Goal: Task Accomplishment & Management: Manage account settings

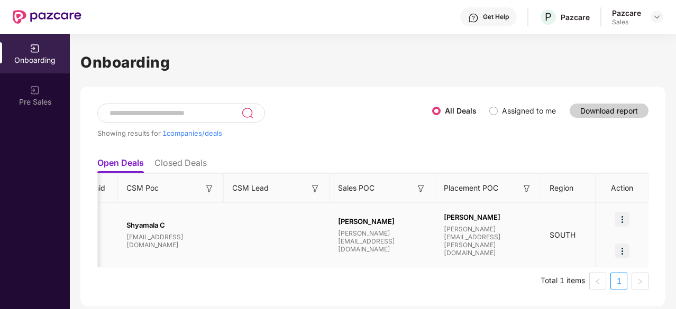
scroll to position [0, 995]
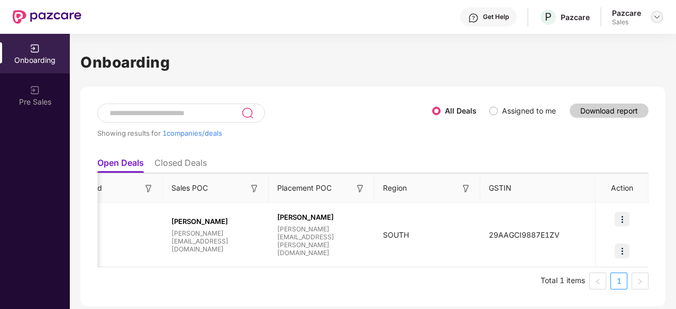
click at [659, 16] on img at bounding box center [657, 17] width 8 height 8
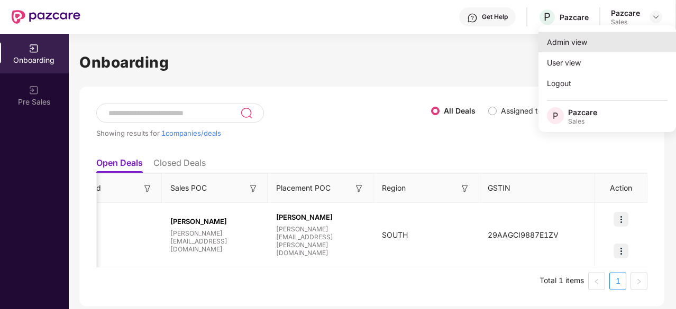
click at [574, 46] on div "Admin view" at bounding box center [607, 42] width 138 height 21
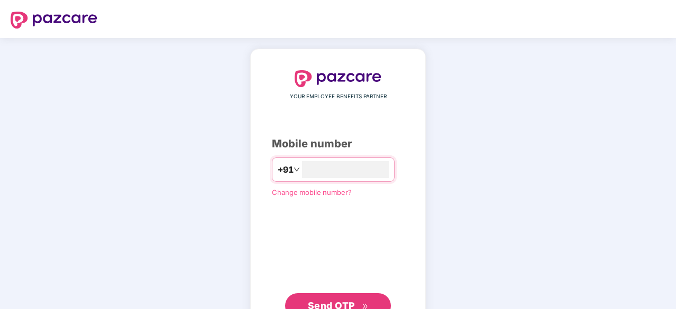
type input "*"
type input "**********"
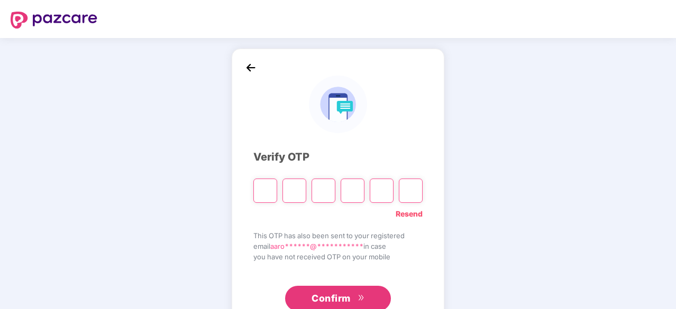
type input "*"
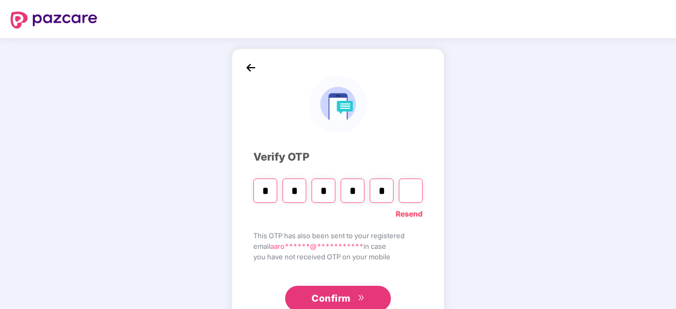
type input "*"
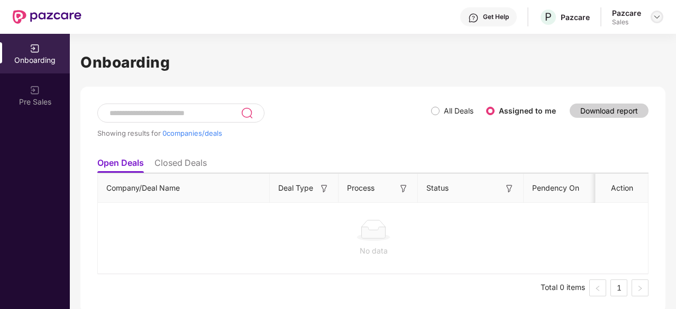
click at [651, 20] on div at bounding box center [657, 17] width 13 height 13
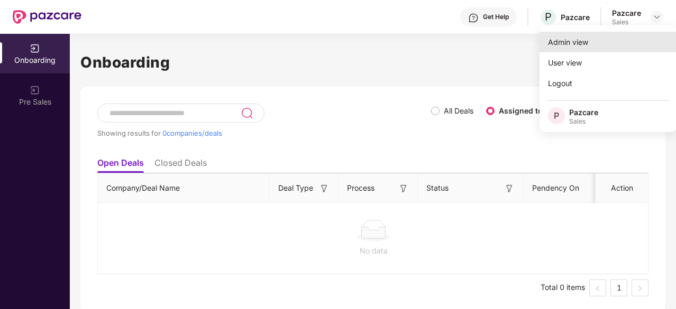
click at [587, 43] on div "Admin view" at bounding box center [608, 42] width 138 height 21
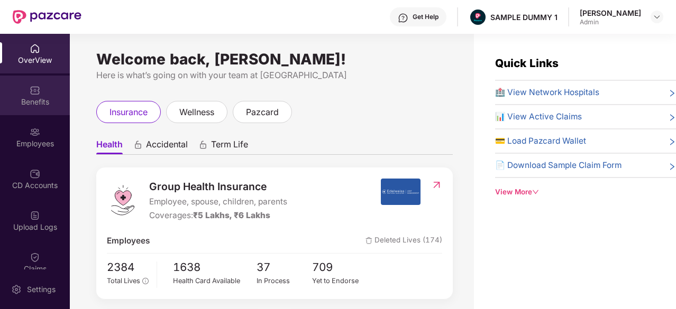
click at [38, 94] on img at bounding box center [35, 90] width 11 height 11
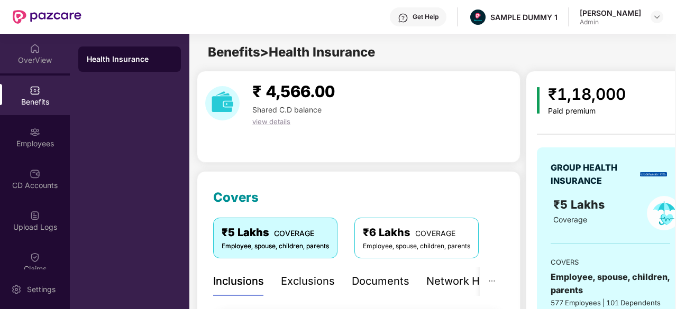
click at [38, 58] on div "OverView" at bounding box center [35, 60] width 70 height 11
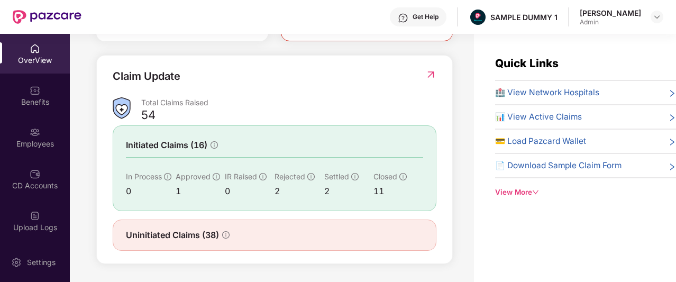
scroll to position [371, 0]
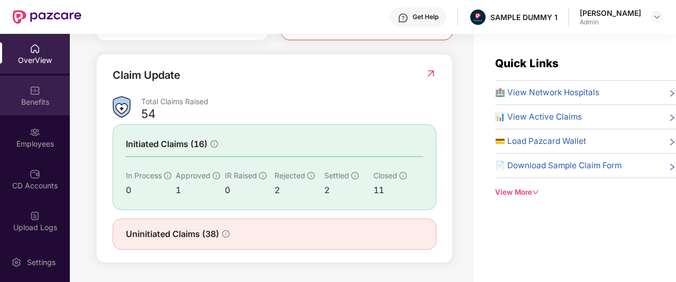
click at [42, 105] on div "Benefits" at bounding box center [35, 102] width 70 height 11
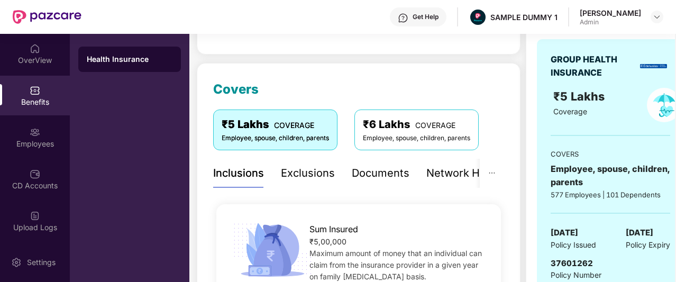
scroll to position [161, 0]
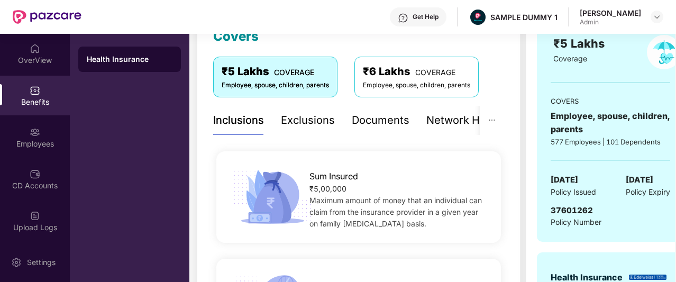
click at [296, 126] on div "Exclusions" at bounding box center [308, 120] width 54 height 16
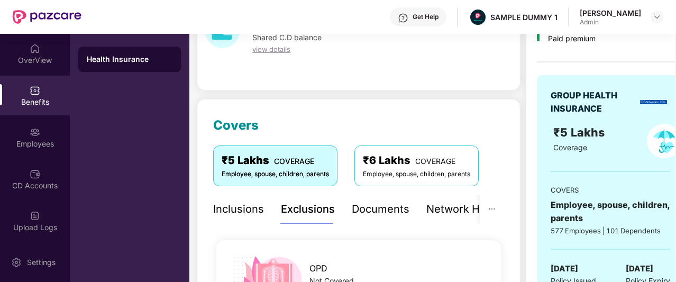
scroll to position [65, 0]
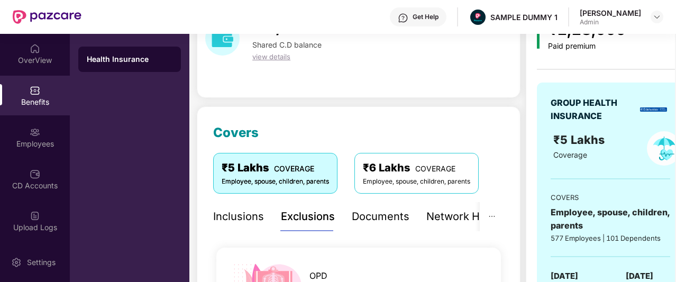
click at [390, 217] on div "Documents" at bounding box center [381, 216] width 58 height 16
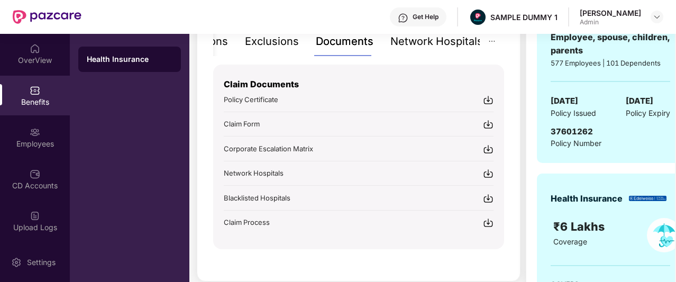
scroll to position [239, 0]
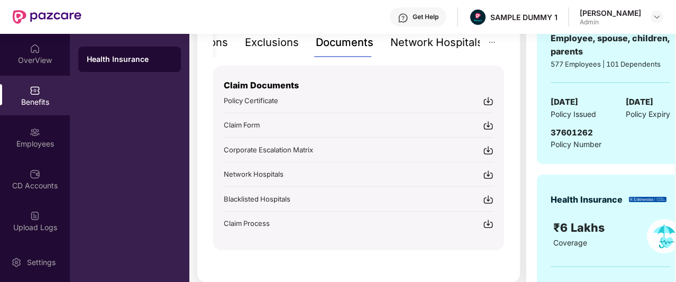
click at [408, 49] on div "Network Hospitals" at bounding box center [436, 42] width 93 height 16
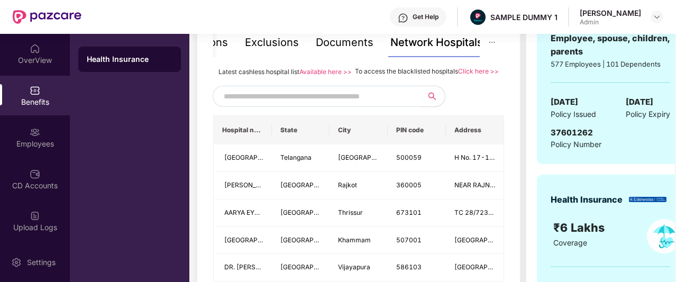
click at [353, 104] on input "text" at bounding box center [314, 96] width 181 height 16
type input "******"
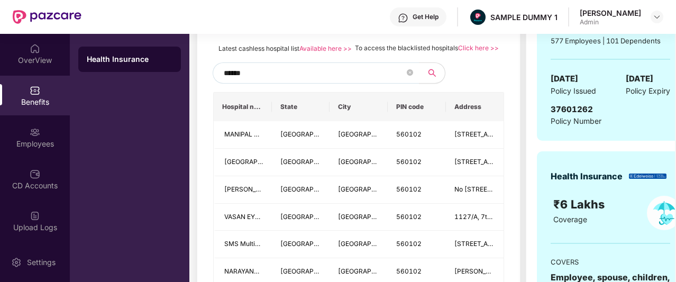
scroll to position [262, 0]
click at [409, 76] on icon "close-circle" at bounding box center [410, 73] width 6 height 6
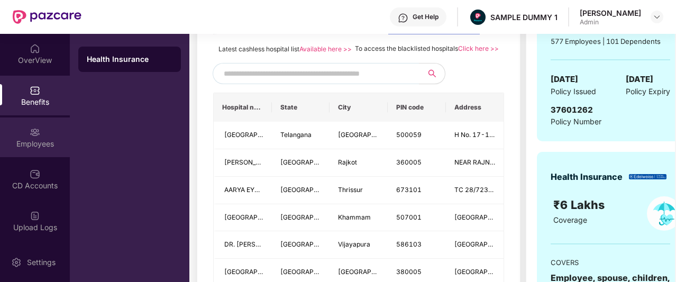
click at [16, 138] on div "Employees" at bounding box center [35, 137] width 70 height 40
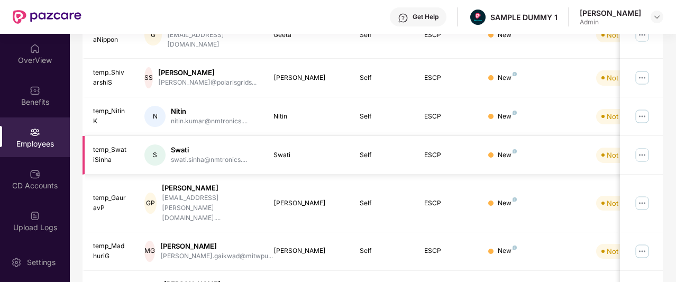
scroll to position [0, 0]
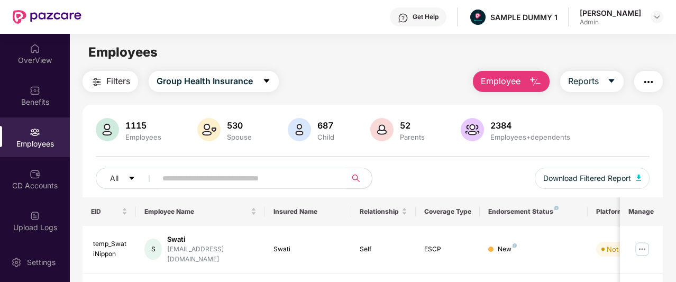
click at [531, 85] on img "button" at bounding box center [535, 82] width 13 height 13
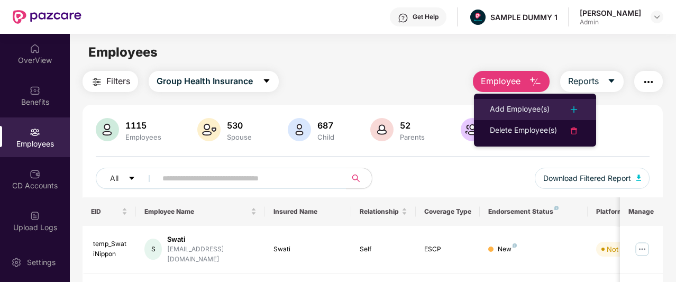
click at [546, 111] on div "Add Employee(s)" at bounding box center [520, 109] width 60 height 13
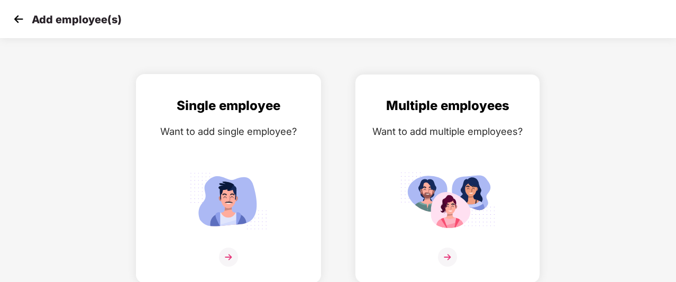
click at [230, 151] on div "Single employee Want to add single employee?" at bounding box center [228, 188] width 163 height 184
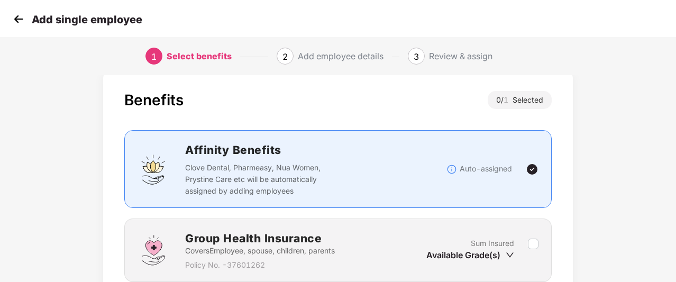
scroll to position [74, 0]
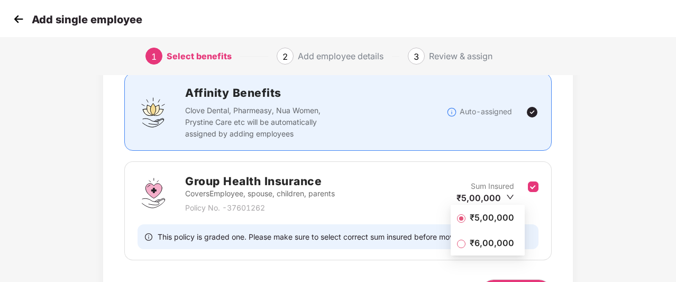
click at [501, 217] on span "₹5,00,000" at bounding box center [491, 218] width 53 height 12
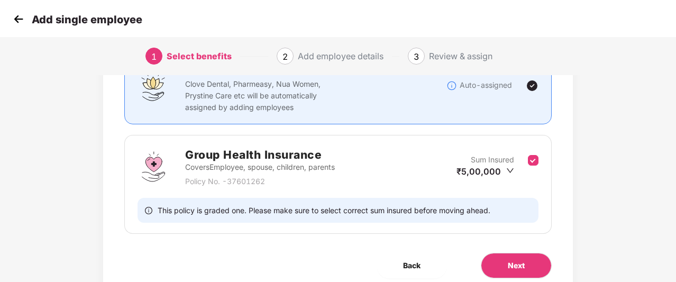
scroll to position [100, 0]
click at [519, 262] on span "Next" at bounding box center [516, 266] width 17 height 12
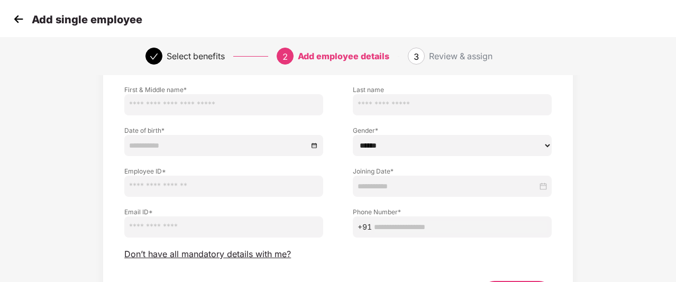
scroll to position [62, 0]
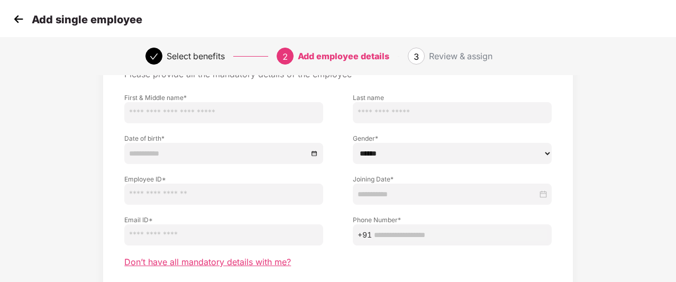
click at [209, 263] on span "Don’t have all mandatory details with me?" at bounding box center [207, 262] width 167 height 11
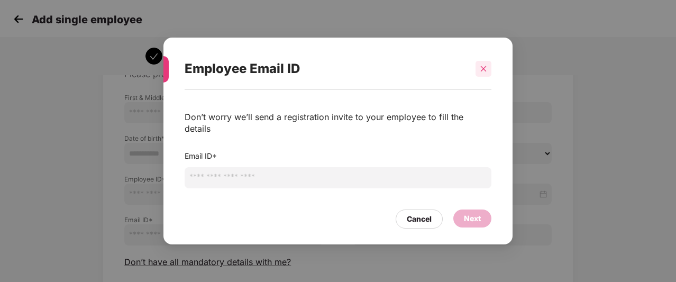
click at [484, 72] on icon "close" at bounding box center [483, 68] width 7 height 7
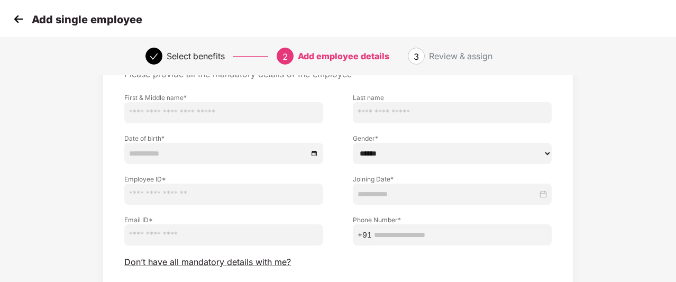
click at [16, 23] on img at bounding box center [19, 19] width 16 height 16
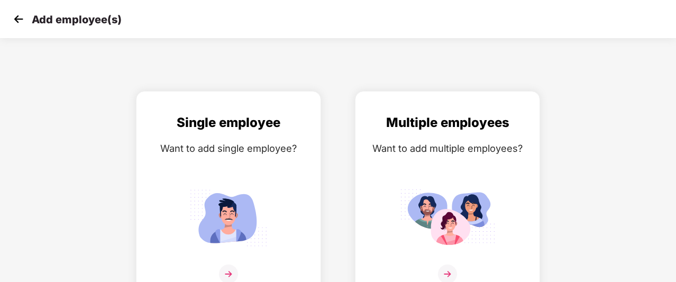
click at [19, 21] on img at bounding box center [19, 19] width 16 height 16
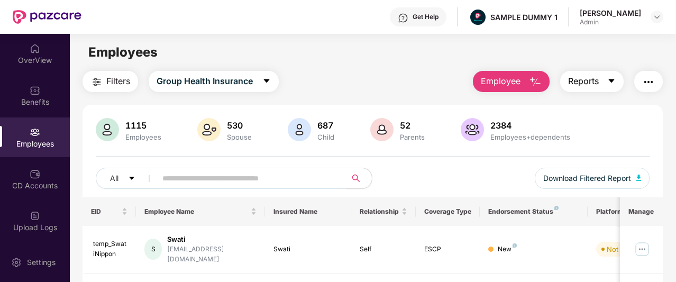
click at [569, 80] on span "Reports" at bounding box center [583, 81] width 31 height 13
click at [643, 81] on img "button" at bounding box center [648, 82] width 13 height 13
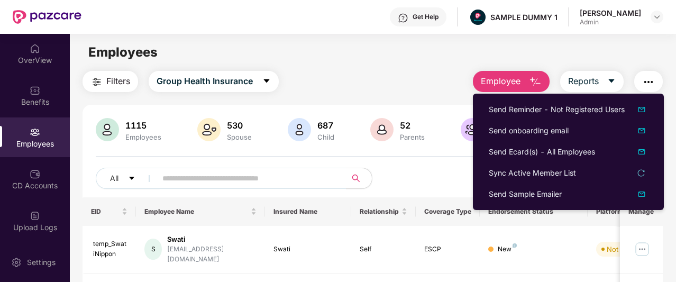
click at [392, 57] on div "Employees" at bounding box center [373, 52] width 606 height 20
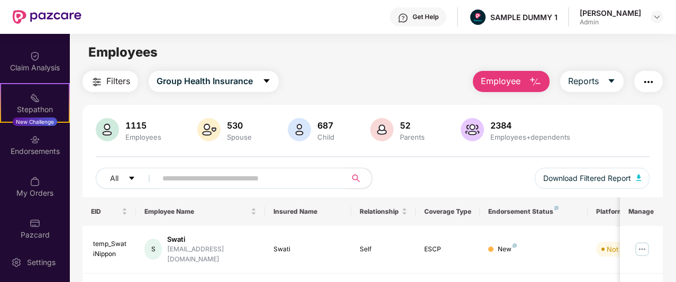
scroll to position [244, 0]
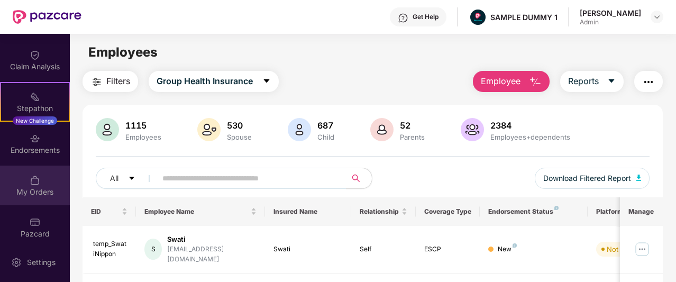
click at [34, 180] on img at bounding box center [35, 180] width 11 height 11
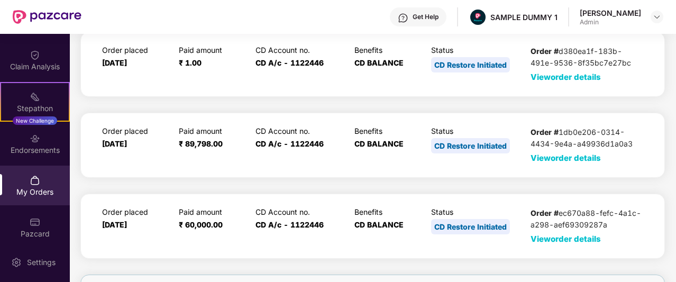
scroll to position [0, 0]
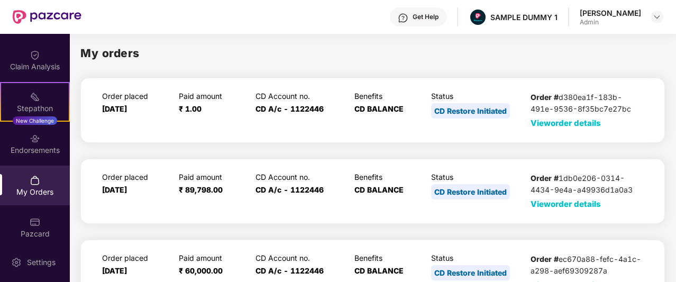
click at [539, 118] on span "View order details" at bounding box center [565, 123] width 70 height 10
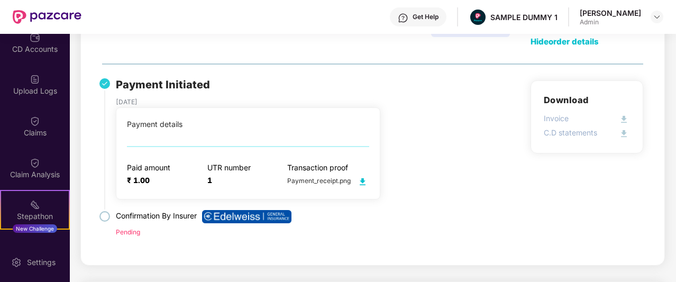
scroll to position [136, 0]
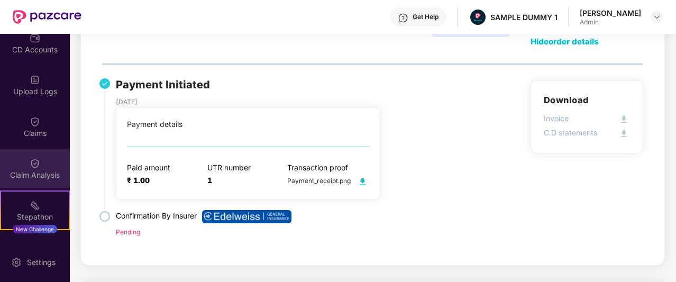
click at [21, 178] on div "Claim Analysis" at bounding box center [35, 175] width 70 height 11
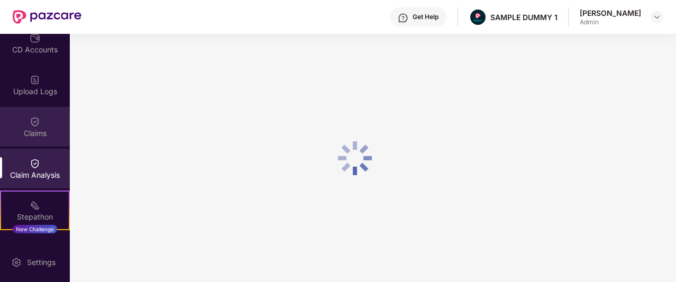
scroll to position [0, 0]
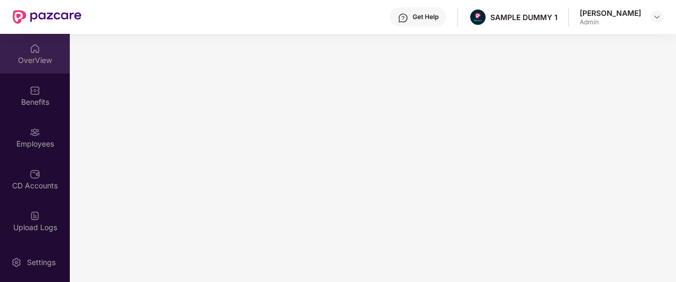
click at [33, 58] on div "OverView" at bounding box center [35, 60] width 70 height 11
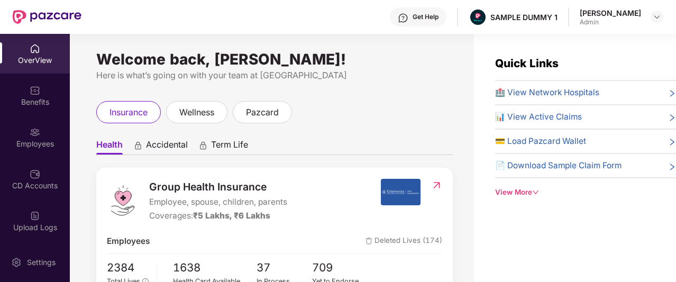
click at [437, 20] on div "Get Help" at bounding box center [426, 17] width 26 height 8
